Goal: Information Seeking & Learning: Check status

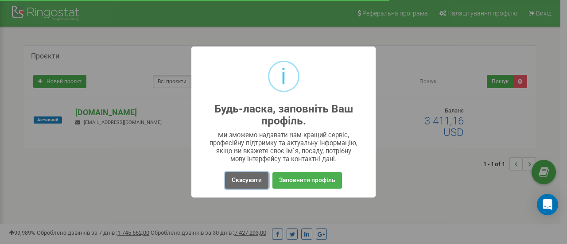
click at [255, 179] on button "Скасувати" at bounding box center [246, 180] width 43 height 16
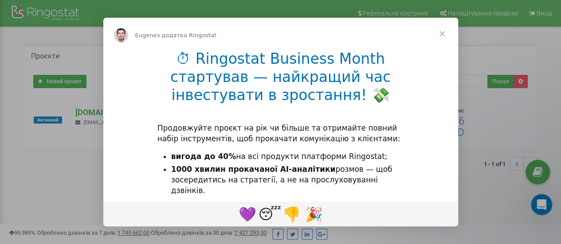
click at [444, 33] on span "Закрити" at bounding box center [442, 34] width 32 height 32
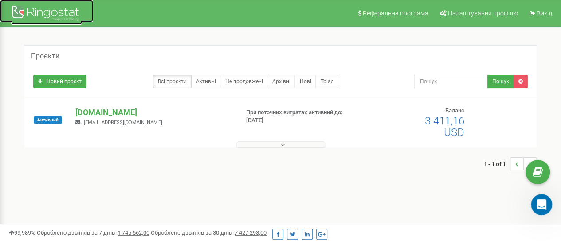
click at [49, 11] on div at bounding box center [46, 14] width 71 height 21
click at [43, 8] on div at bounding box center [46, 14] width 71 height 21
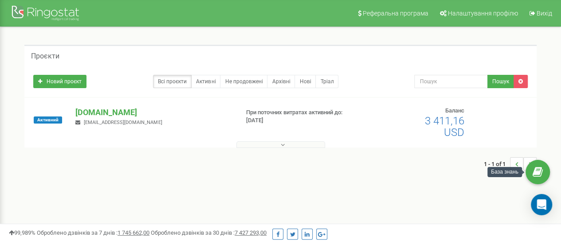
click at [517, 164] on icon "..." at bounding box center [516, 164] width 3 height 13
click at [516, 160] on icon "..." at bounding box center [516, 164] width 3 height 13
click at [288, 145] on button at bounding box center [280, 144] width 89 height 7
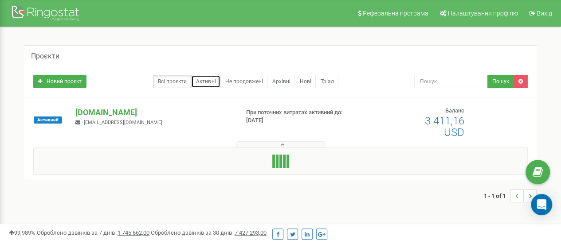
click at [207, 79] on link "Активні" at bounding box center [205, 81] width 29 height 13
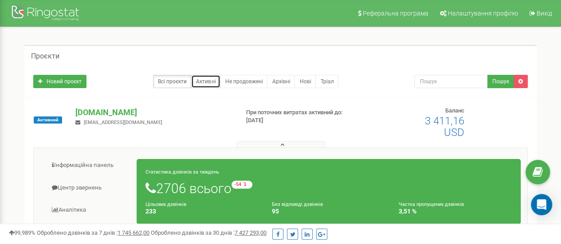
scroll to position [94, 0]
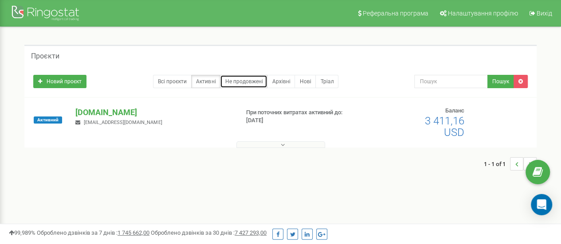
click at [238, 80] on link "Не продовжені" at bounding box center [243, 81] width 47 height 13
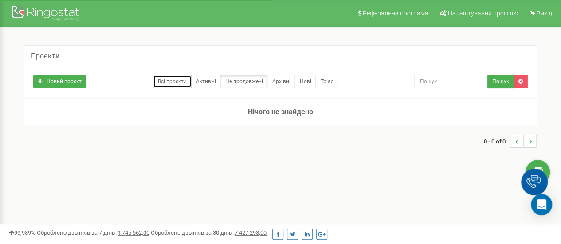
click at [181, 80] on link "Всі проєкти" at bounding box center [172, 81] width 39 height 13
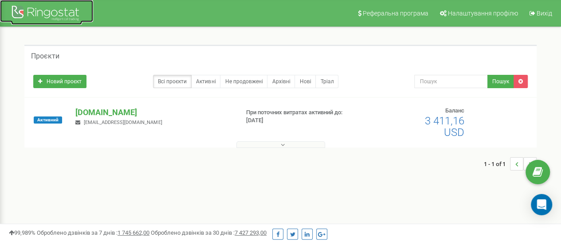
click at [39, 9] on div at bounding box center [46, 14] width 71 height 21
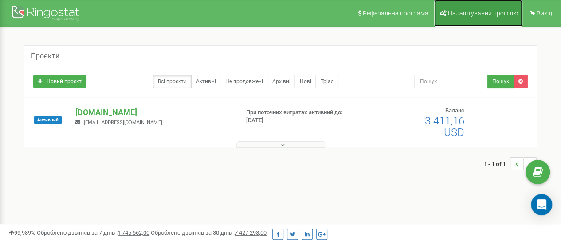
click at [473, 12] on span "Налаштування профілю" at bounding box center [483, 13] width 70 height 7
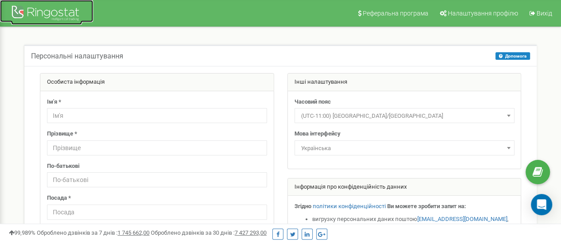
click at [71, 7] on div at bounding box center [46, 14] width 71 height 21
click at [70, 7] on div at bounding box center [46, 14] width 71 height 21
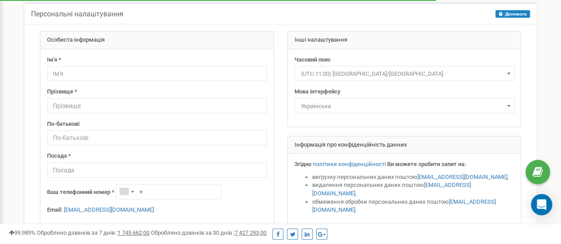
scroll to position [21, 0]
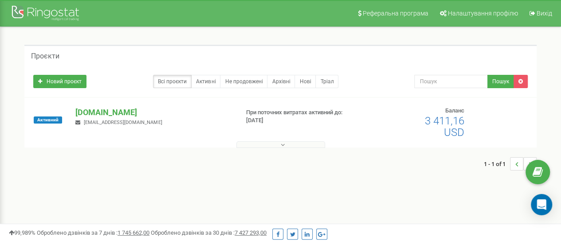
click at [283, 143] on icon at bounding box center [283, 145] width 4 height 6
click at [207, 79] on link "Активні" at bounding box center [205, 81] width 29 height 13
click at [96, 112] on p "[DOMAIN_NAME]" at bounding box center [153, 113] width 156 height 12
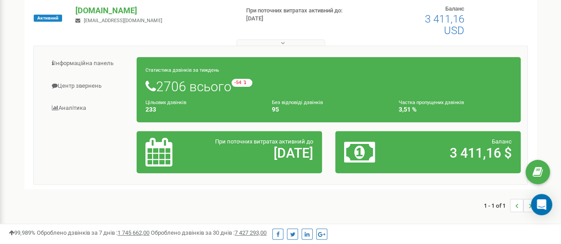
scroll to position [89, 0]
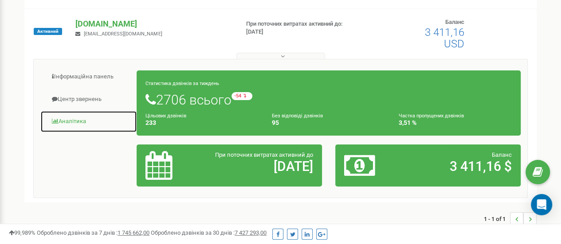
click at [81, 117] on link "Аналiтика" at bounding box center [88, 122] width 97 height 22
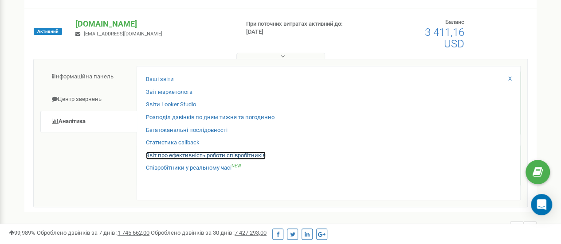
click at [179, 154] on link "Звіт про ефективність роботи співробітників" at bounding box center [206, 156] width 120 height 8
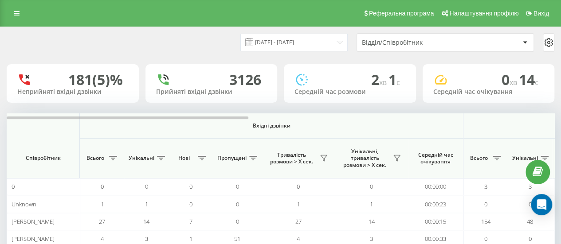
click at [468, 39] on div "Відділ/Співробітник" at bounding box center [441, 43] width 158 height 8
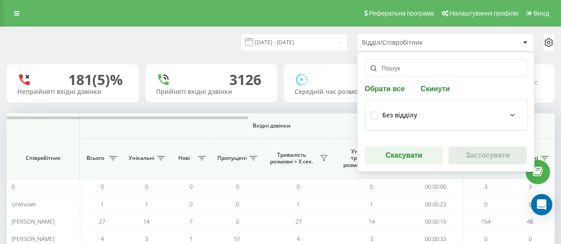
click at [424, 69] on input "text" at bounding box center [445, 68] width 162 height 18
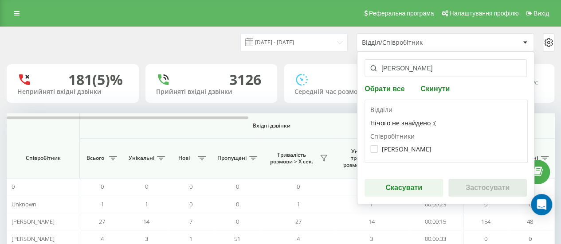
type input "моргун"
click at [373, 147] on label "[PERSON_NAME]" at bounding box center [400, 149] width 61 height 8
checkbox input "true"
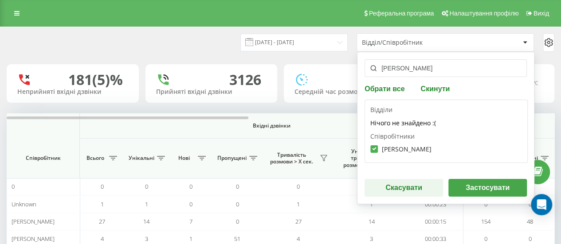
click at [468, 184] on button "Застосувати" at bounding box center [487, 188] width 78 height 18
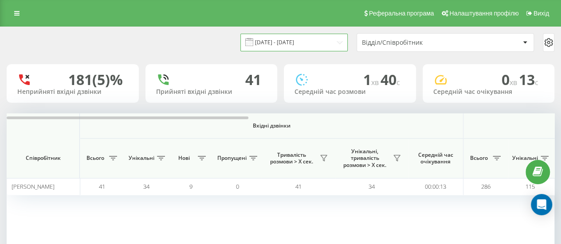
click at [292, 38] on input "23.08.2025 - 23.09.2025" at bounding box center [293, 42] width 107 height 17
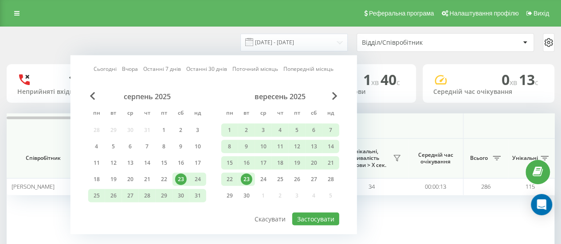
click at [405, 214] on div "Вхідні дзвінки Вихідні дзвінки Всі дзвінки Співробітник Всього Унікальні Нові П…" at bounding box center [280, 190] width 547 height 155
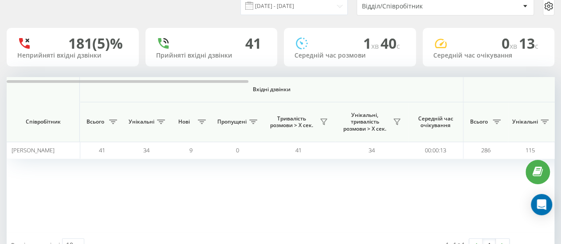
scroll to position [67, 0]
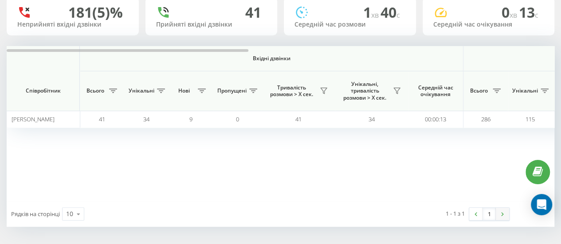
click at [504, 217] on link at bounding box center [501, 214] width 13 height 12
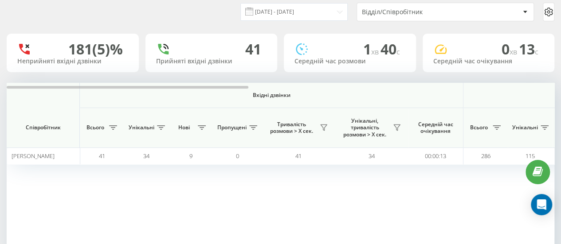
scroll to position [44, 0]
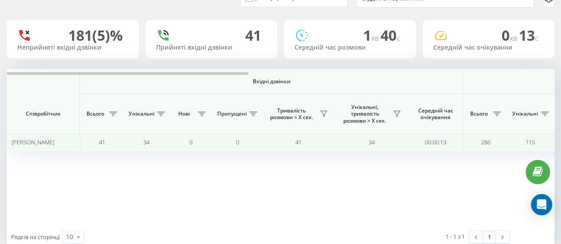
click at [104, 143] on span "41" at bounding box center [102, 142] width 6 height 8
click at [100, 141] on span "41" at bounding box center [102, 142] width 6 height 8
click at [100, 140] on span "41" at bounding box center [102, 142] width 6 height 8
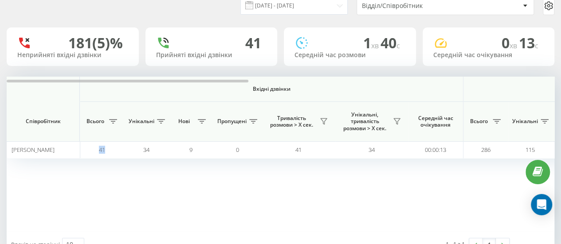
scroll to position [67, 0]
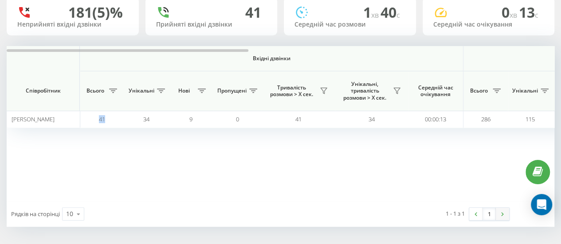
click at [505, 215] on link at bounding box center [501, 214] width 13 height 12
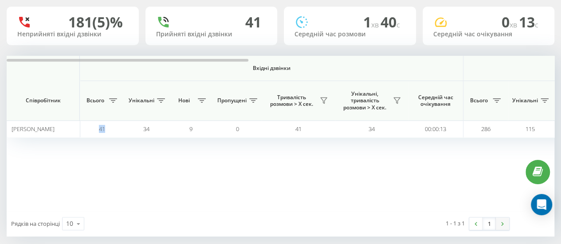
click at [505, 215] on div "1 - 1 з 1 1" at bounding box center [412, 224] width 205 height 26
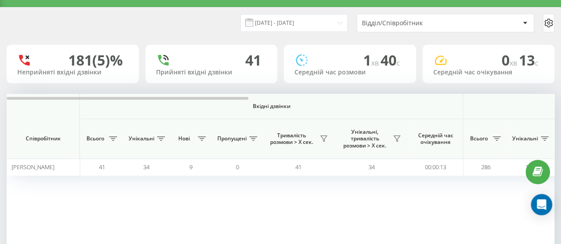
scroll to position [13, 0]
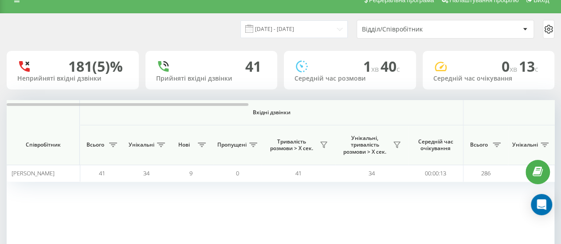
drag, startPoint x: 210, startPoint y: 102, endPoint x: 337, endPoint y: 97, distance: 126.4
click at [351, 98] on div "23.08.2025 - 23.09.2025 Відділ/Співробітник 181 (5)% Неприйняті вхідні дзвінки …" at bounding box center [280, 147] width 547 height 267
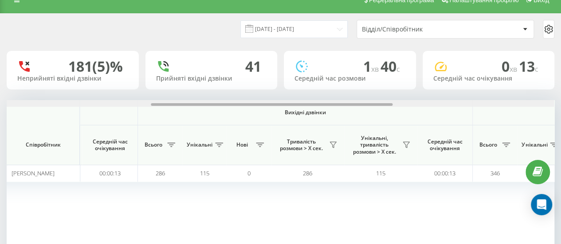
scroll to position [0, 689]
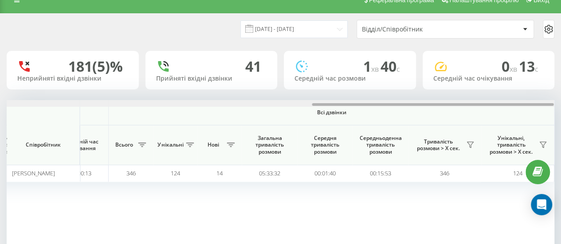
drag, startPoint x: 222, startPoint y: 103, endPoint x: 567, endPoint y: 77, distance: 345.3
click at [561, 77] on html "ssk.ua Проекти ssk.ua Дашборд Центр звернень Аналiтика Ваші звіти Звіт маркетол…" at bounding box center [280, 109] width 561 height 244
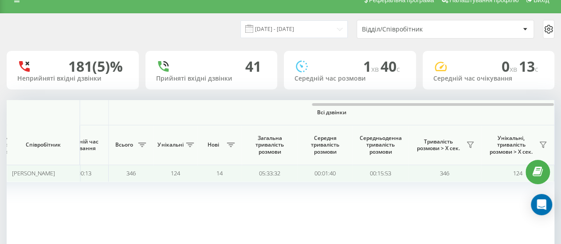
click at [130, 174] on span "346" at bounding box center [130, 173] width 9 height 8
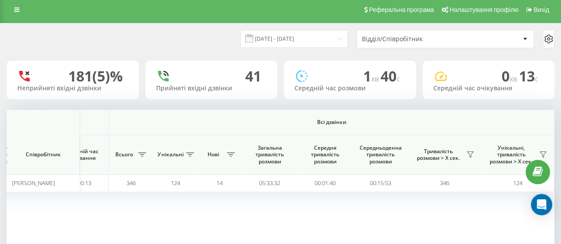
scroll to position [0, 0]
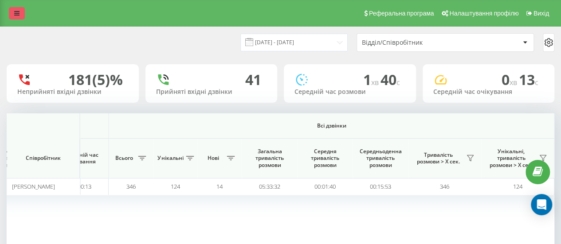
click at [20, 15] on link at bounding box center [17, 13] width 16 height 12
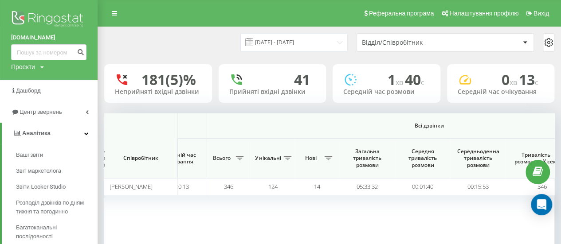
click at [441, 39] on div "Відділ/Співробітник" at bounding box center [415, 43] width 106 height 8
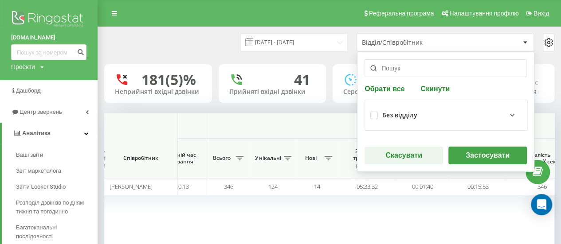
click at [413, 70] on input "text" at bounding box center [445, 68] width 162 height 18
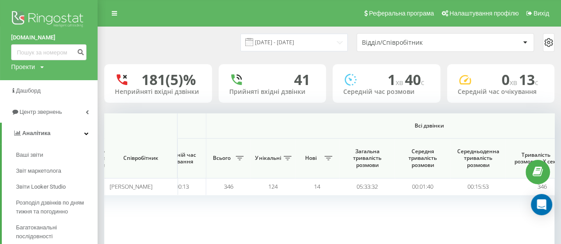
click at [517, 31] on div "23.08.2025 - 23.09.2025 Відділ/Співробітник" at bounding box center [329, 42] width 462 height 31
click at [495, 44] on div "Відділ/Співробітник" at bounding box center [441, 43] width 158 height 8
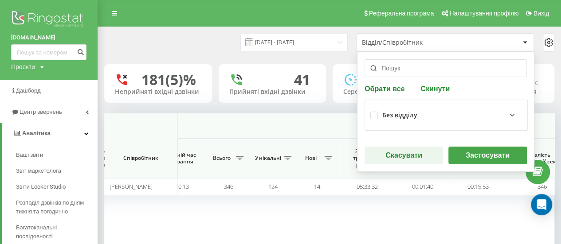
click at [395, 157] on button "Скасувати" at bounding box center [403, 156] width 78 height 18
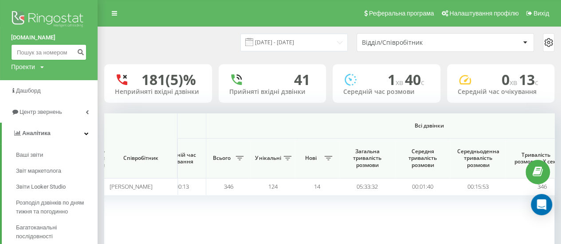
click at [36, 55] on input at bounding box center [48, 52] width 75 height 16
type input "0961033731"
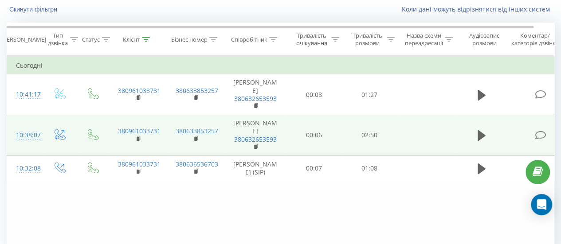
scroll to position [44, 0]
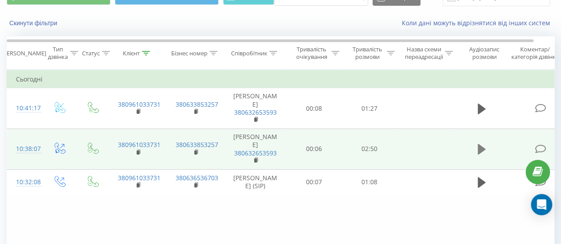
click at [480, 151] on icon at bounding box center [481, 149] width 8 height 11
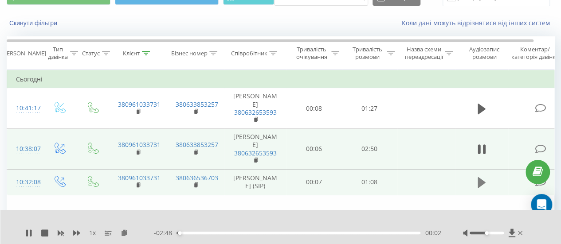
click at [480, 180] on icon at bounding box center [481, 182] width 8 height 11
click at [481, 150] on icon at bounding box center [481, 149] width 8 height 11
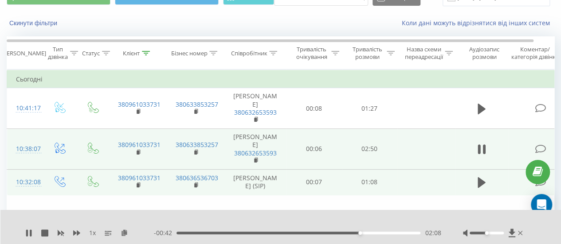
click at [481, 150] on icon at bounding box center [481, 149] width 8 height 12
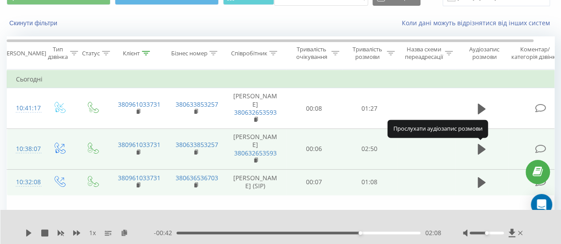
click at [481, 150] on icon at bounding box center [481, 149] width 8 height 11
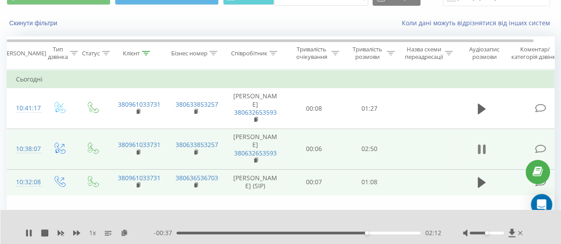
click at [479, 153] on icon at bounding box center [478, 149] width 3 height 10
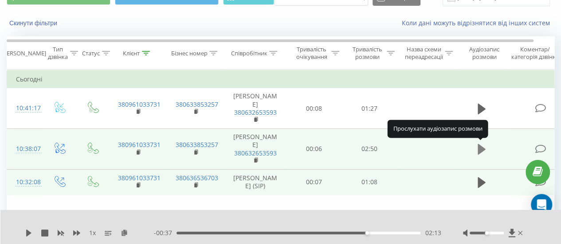
click at [479, 149] on icon at bounding box center [481, 149] width 8 height 11
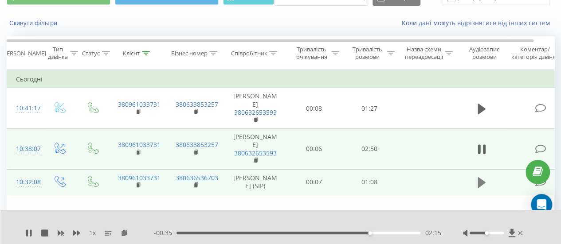
click at [479, 181] on icon at bounding box center [481, 182] width 8 height 11
drag, startPoint x: 484, startPoint y: 235, endPoint x: 496, endPoint y: 235, distance: 12.0
click at [496, 235] on div at bounding box center [494, 233] width 62 height 9
click at [499, 234] on div at bounding box center [486, 233] width 34 height 3
drag, startPoint x: 499, startPoint y: 234, endPoint x: 508, endPoint y: 234, distance: 8.9
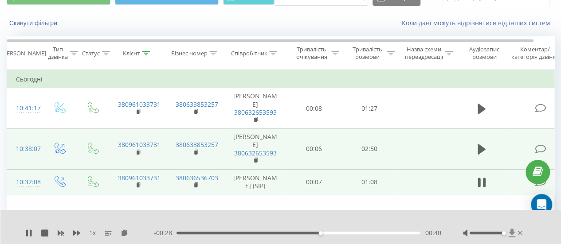
click at [508, 234] on div at bounding box center [494, 233] width 62 height 9
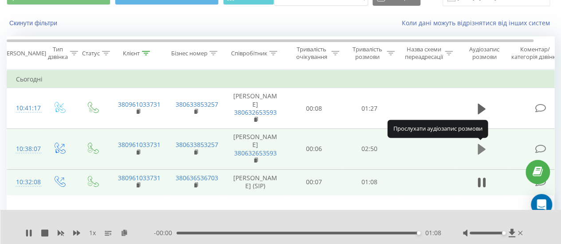
click at [479, 152] on icon at bounding box center [481, 149] width 8 height 11
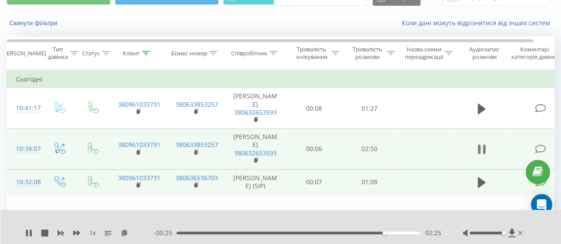
click at [482, 146] on icon at bounding box center [483, 149] width 3 height 10
click at [482, 146] on icon at bounding box center [481, 149] width 8 height 12
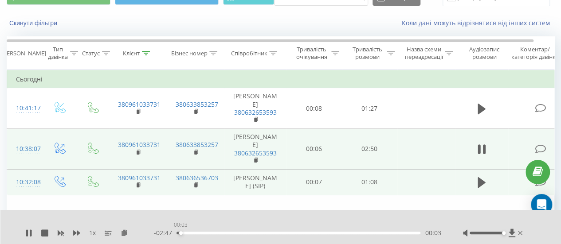
click at [180, 233] on div "00:03" at bounding box center [298, 233] width 244 height 3
click at [175, 233] on span "- 02:46" at bounding box center [165, 233] width 23 height 9
drag, startPoint x: 181, startPoint y: 232, endPoint x: 162, endPoint y: 231, distance: 19.5
click at [162, 231] on div "- 02:50 00:00 00:00" at bounding box center [297, 233] width 287 height 9
click at [263, 234] on div "01:26" at bounding box center [298, 233] width 244 height 3
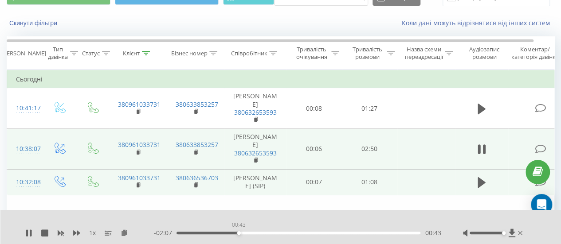
click at [238, 232] on div "00:43" at bounding box center [298, 233] width 244 height 3
click at [206, 233] on div "00:20" at bounding box center [298, 233] width 244 height 3
click at [486, 151] on button at bounding box center [481, 149] width 13 height 13
click at [262, 232] on div "01:00" at bounding box center [298, 233] width 244 height 3
click at [32, 234] on icon at bounding box center [28, 233] width 7 height 7
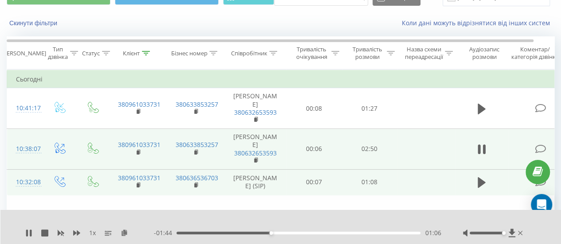
click at [257, 234] on div "01:06" at bounding box center [298, 233] width 244 height 3
click at [29, 232] on icon at bounding box center [28, 233] width 7 height 7
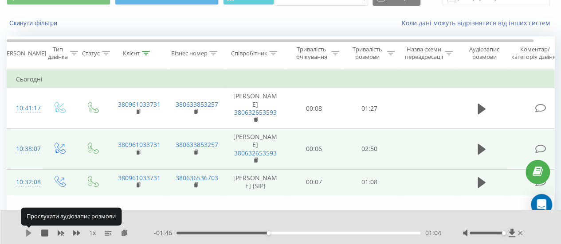
click at [31, 231] on icon at bounding box center [28, 233] width 7 height 7
click at [31, 231] on icon at bounding box center [31, 233] width 2 height 7
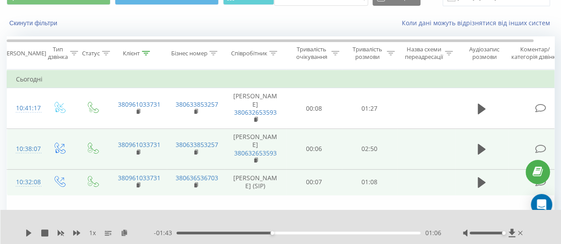
click at [18, 228] on div "1 x - 01:43 01:06 01:06" at bounding box center [280, 227] width 561 height 34
click at [29, 234] on icon at bounding box center [28, 233] width 5 height 7
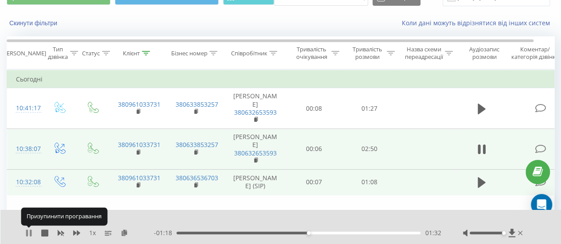
click at [27, 233] on icon at bounding box center [27, 233] width 2 height 7
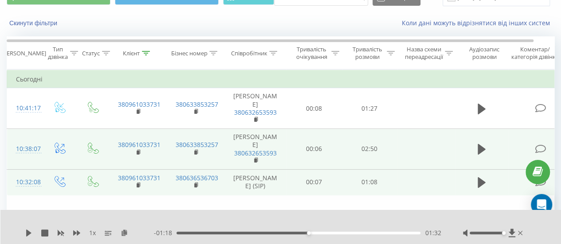
click at [301, 233] on div "01:32" at bounding box center [298, 233] width 244 height 3
click at [24, 231] on div "1 x - 02:50 00:00 00:00" at bounding box center [280, 227] width 561 height 34
click at [29, 233] on icon at bounding box center [28, 233] width 5 height 7
click at [372, 233] on div "02:10" at bounding box center [298, 233] width 244 height 3
click at [390, 234] on div "- 00:33 02:17 02:17" at bounding box center [297, 233] width 287 height 9
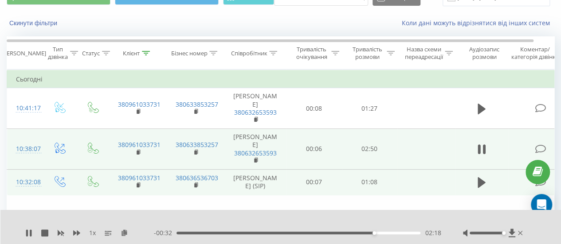
click at [403, 234] on div "02:18" at bounding box center [298, 233] width 244 height 3
click at [417, 235] on div "- 00:11 02:39 02:39" at bounding box center [297, 233] width 287 height 9
click at [423, 234] on div "- 00:10 02:39 02:39" at bounding box center [297, 233] width 287 height 9
click at [28, 235] on icon at bounding box center [28, 233] width 7 height 7
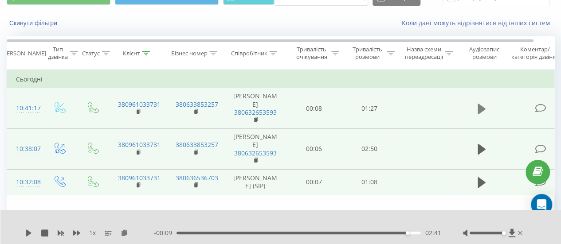
click at [481, 107] on icon at bounding box center [481, 109] width 8 height 11
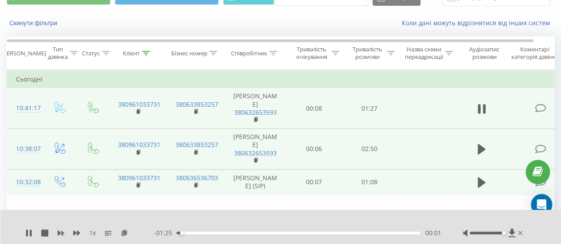
click at [190, 234] on div "00:01" at bounding box center [298, 233] width 244 height 3
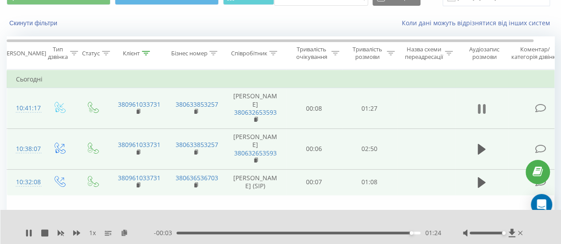
click at [483, 109] on icon at bounding box center [483, 109] width 3 height 10
